Goal: Task Accomplishment & Management: Use online tool/utility

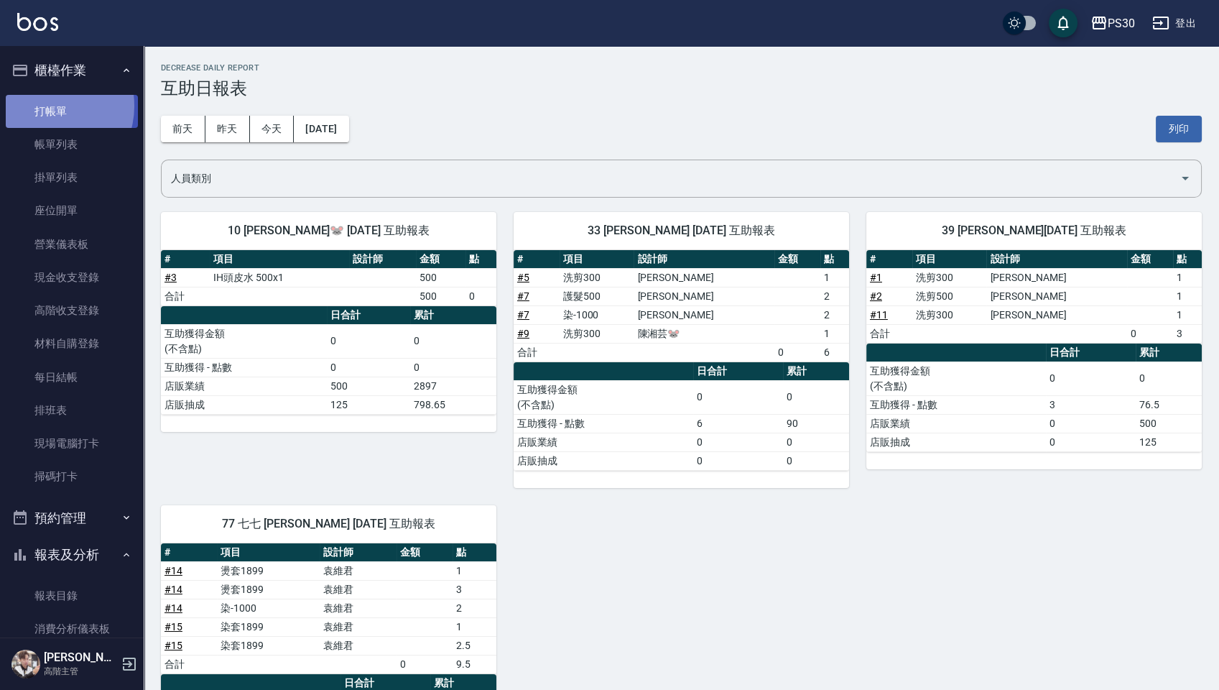
click at [48, 106] on link "打帳單" at bounding box center [72, 111] width 132 height 33
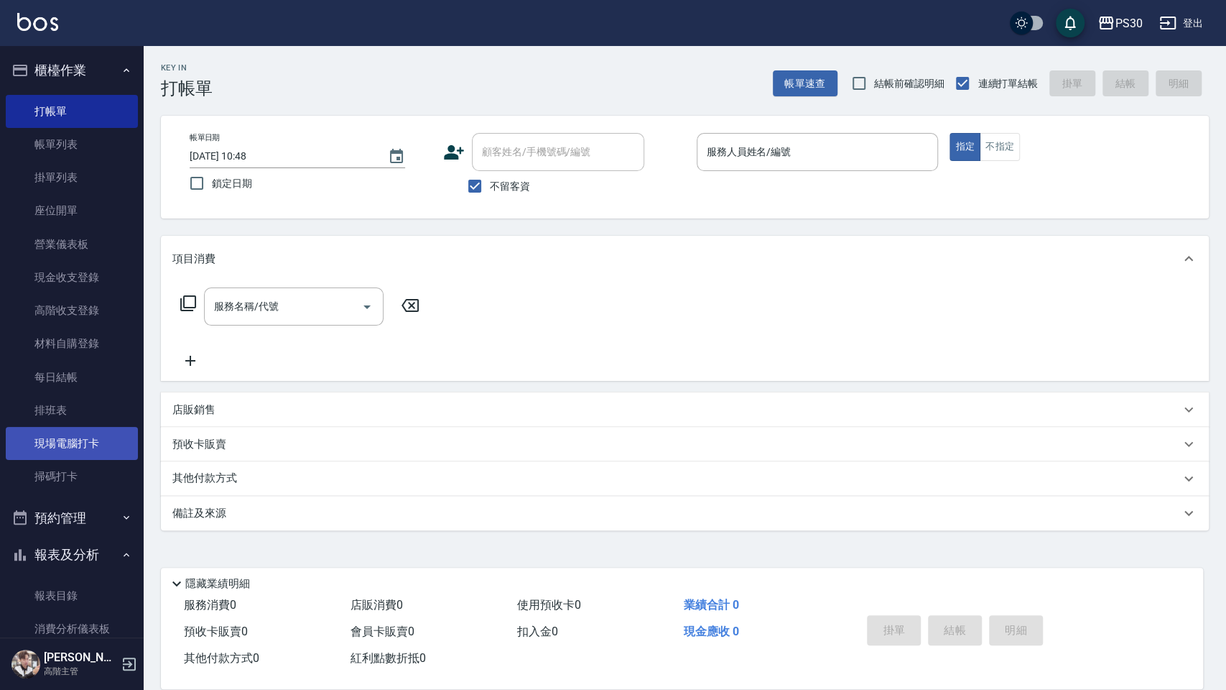
click at [73, 442] on link "現場電腦打卡" at bounding box center [72, 443] width 132 height 33
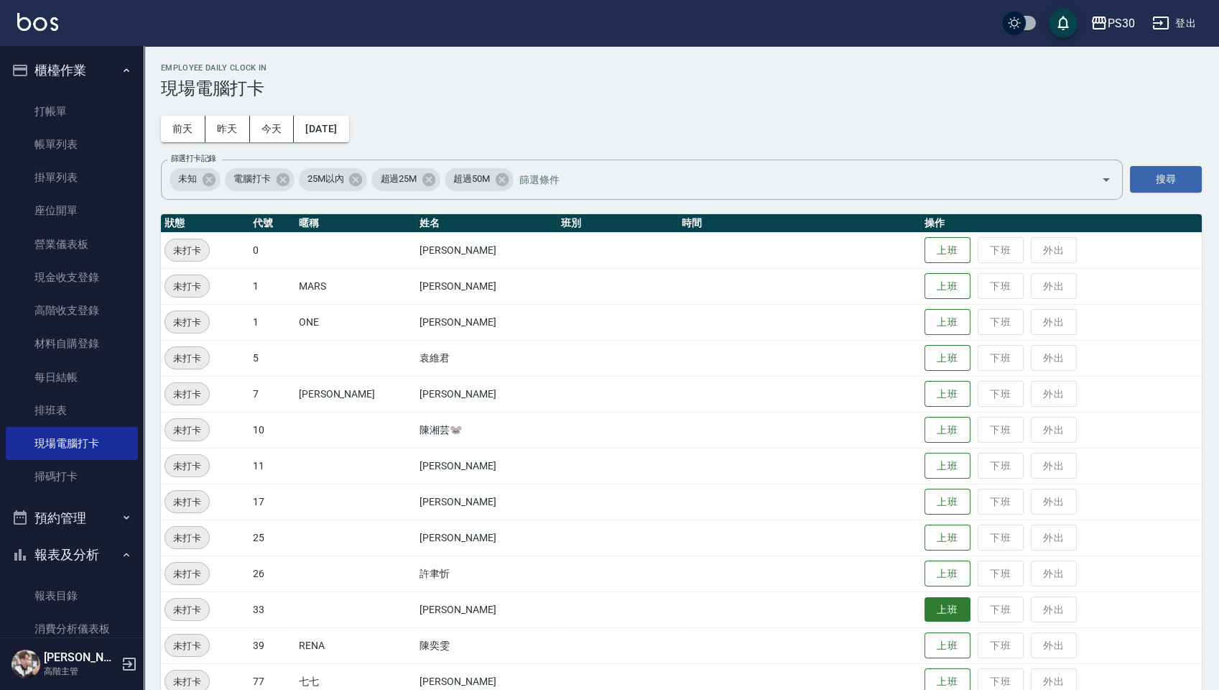
click at [925, 608] on button "上班" at bounding box center [948, 609] width 46 height 25
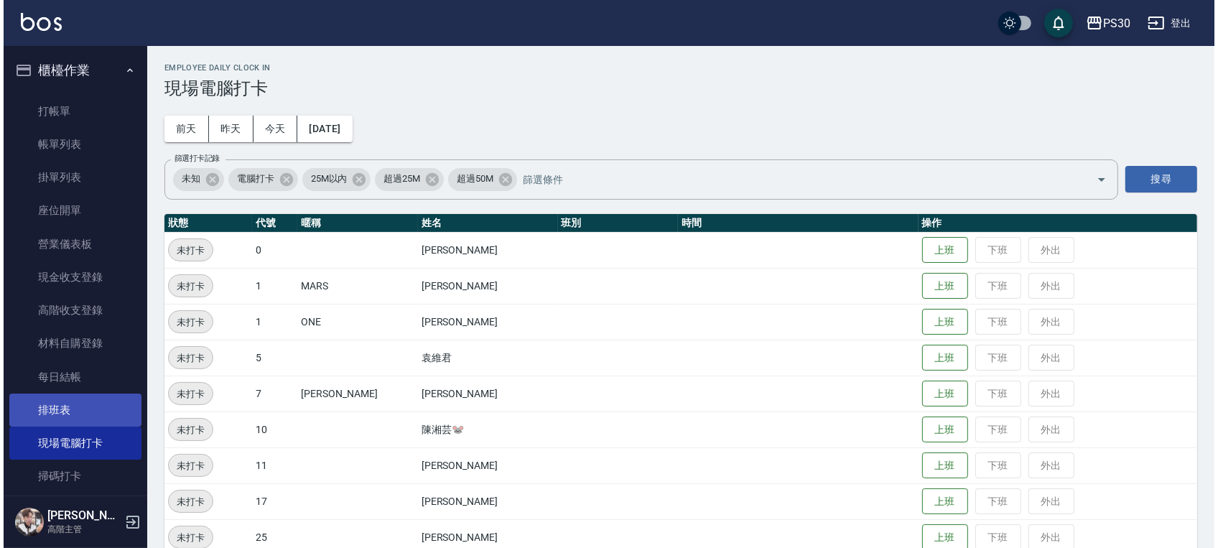
scroll to position [96, 0]
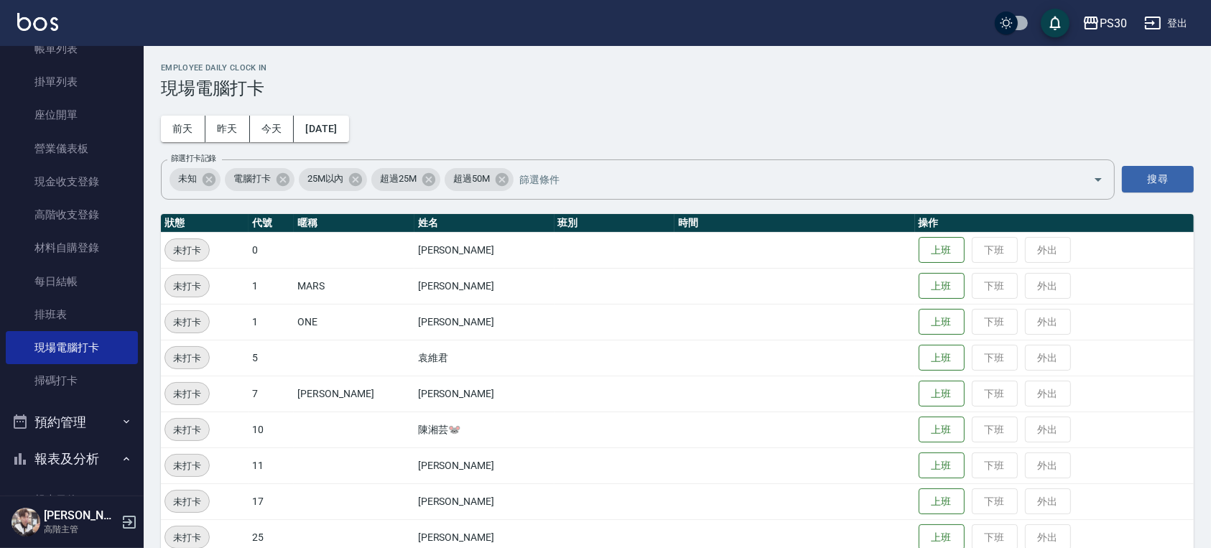
click at [93, 401] on ul "打帳單 帳單列表 掛單列表 座位開單 營業儀表板 現金收支登錄 高階收支登錄 材料自購登錄 每日結帳 排班表 現場電腦打卡 掃碼打卡" at bounding box center [72, 199] width 132 height 410
click at [90, 381] on link "掃碼打卡" at bounding box center [72, 380] width 132 height 33
